Goal: Information Seeking & Learning: Understand process/instructions

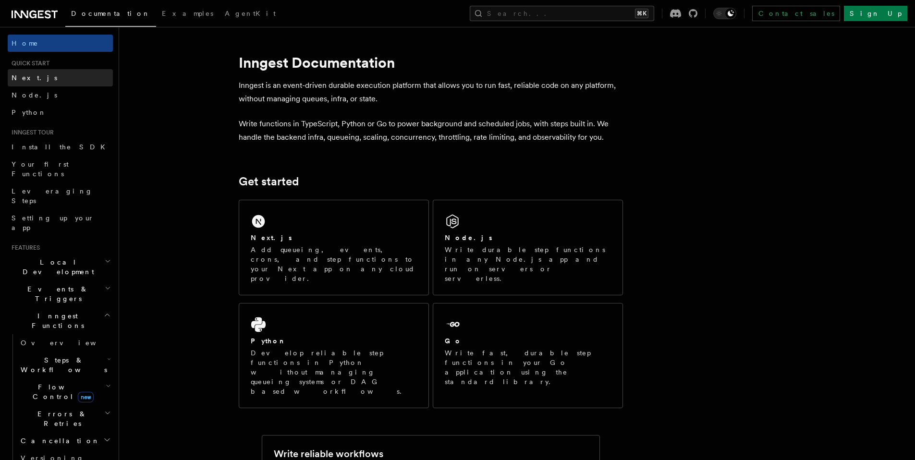
click at [25, 80] on span "Next.js" at bounding box center [35, 78] width 46 height 8
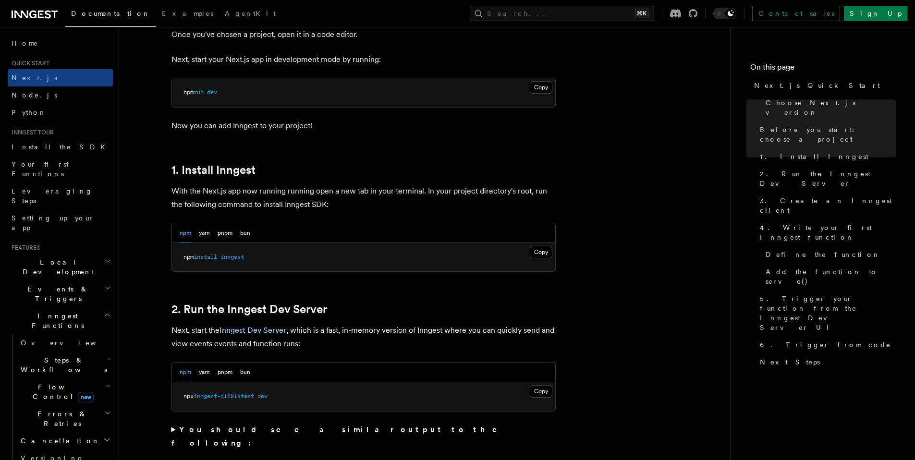
scroll to position [467, 0]
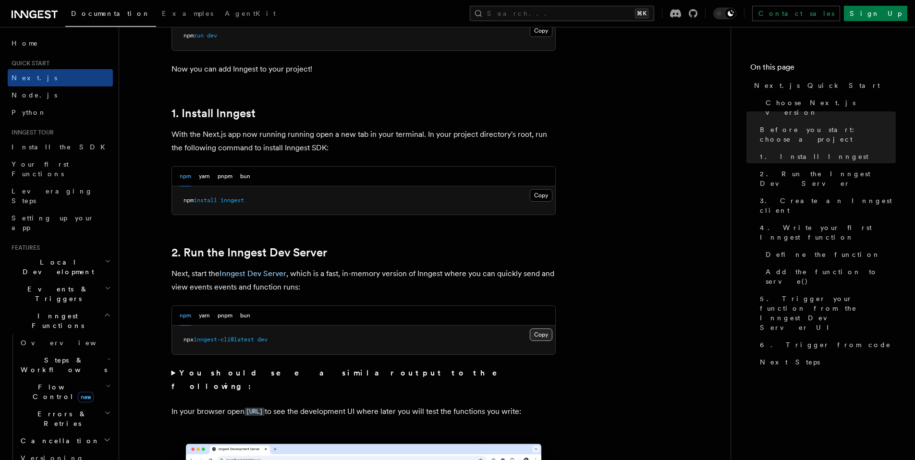
click at [538, 337] on button "Copy Copied" at bounding box center [541, 334] width 23 height 12
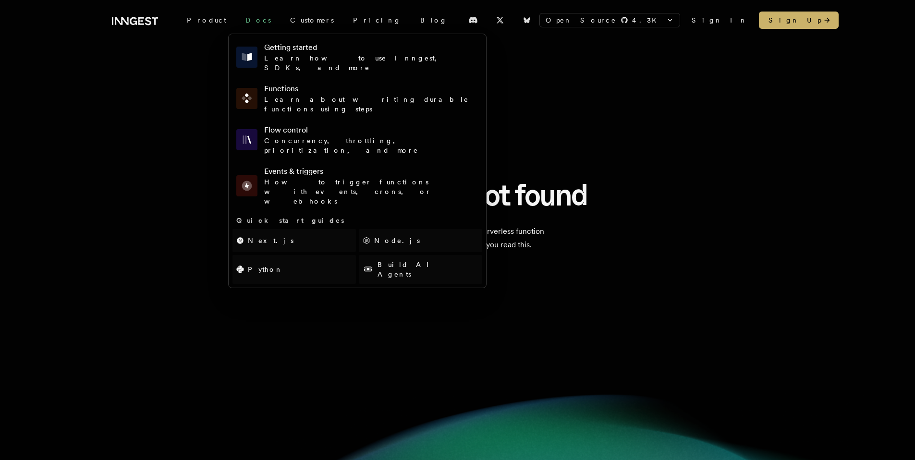
click at [236, 21] on link "Docs" at bounding box center [258, 20] width 45 height 17
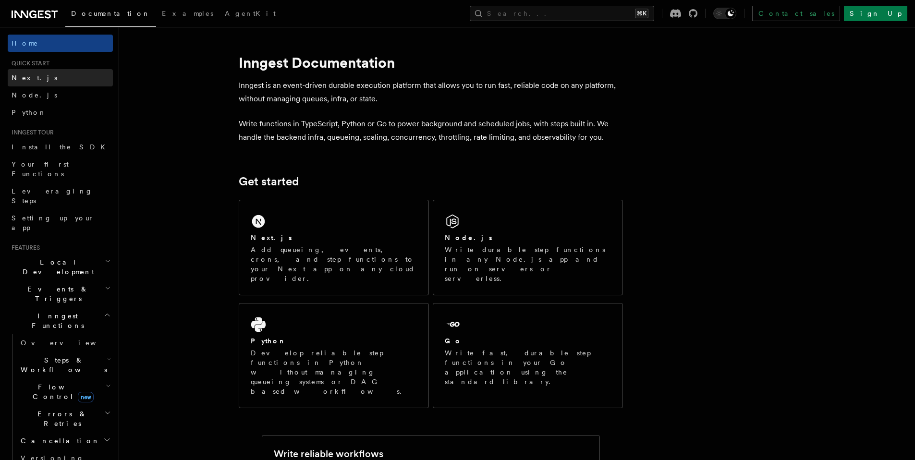
click at [31, 74] on span "Next.js" at bounding box center [35, 78] width 46 height 8
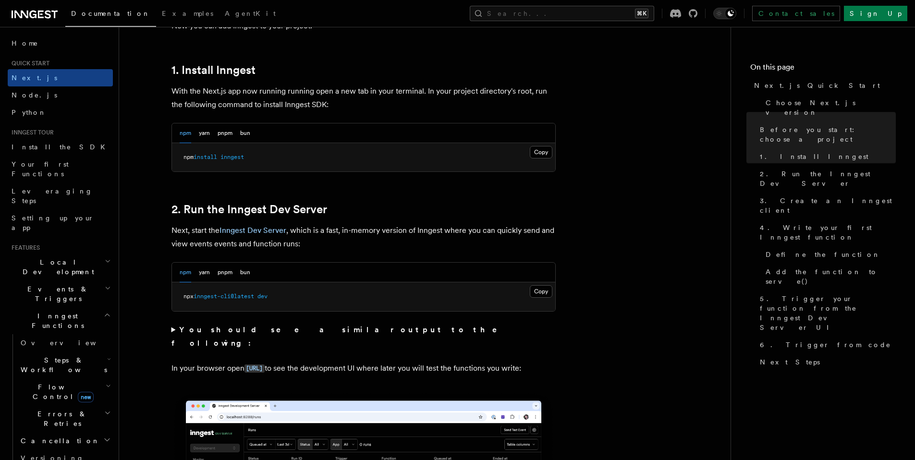
scroll to position [600, 0]
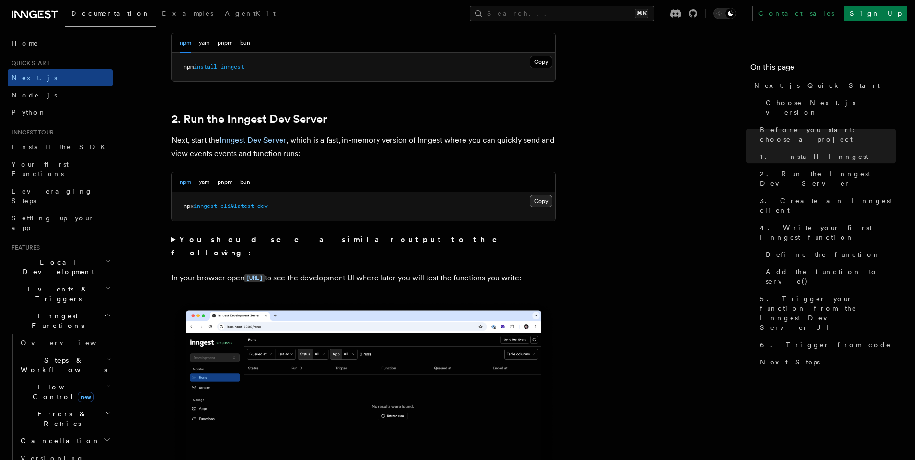
click at [537, 202] on button "Copy Copied" at bounding box center [541, 201] width 23 height 12
